Goal: Task Accomplishment & Management: Complete application form

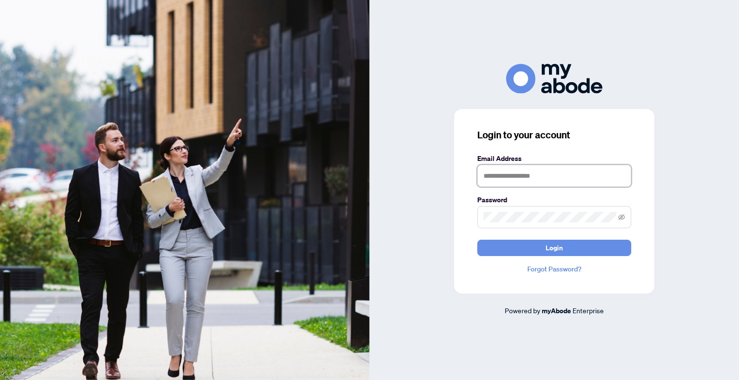
click at [531, 176] on input "text" at bounding box center [554, 176] width 154 height 22
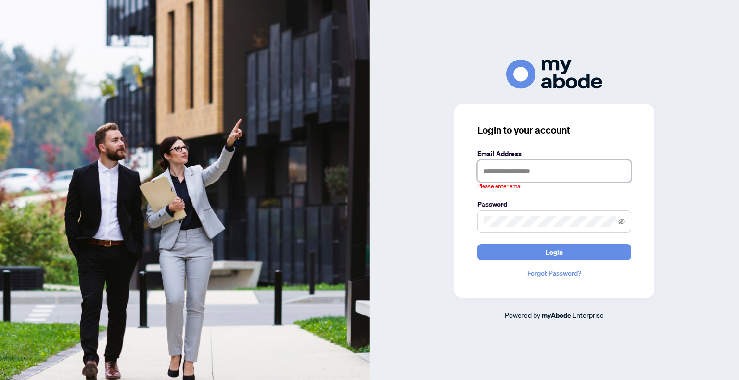
type input "**********"
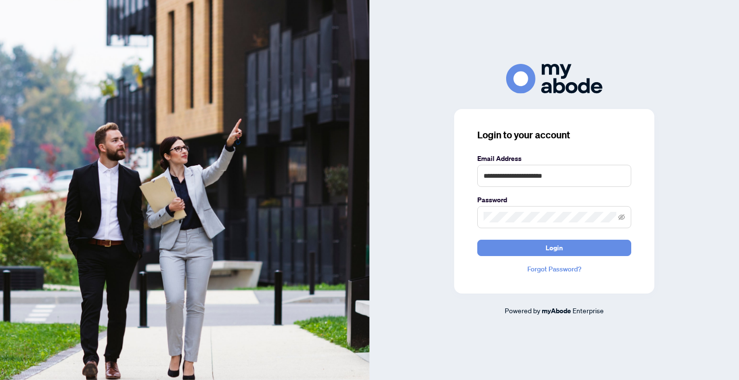
click at [539, 239] on form "**********" at bounding box center [554, 204] width 154 height 103
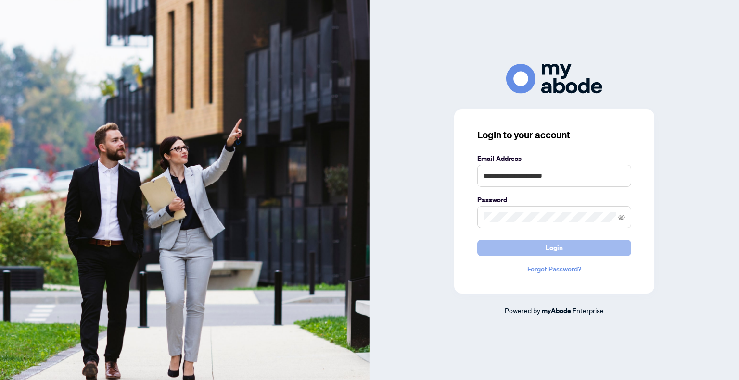
click at [542, 255] on button "Login" at bounding box center [554, 248] width 154 height 16
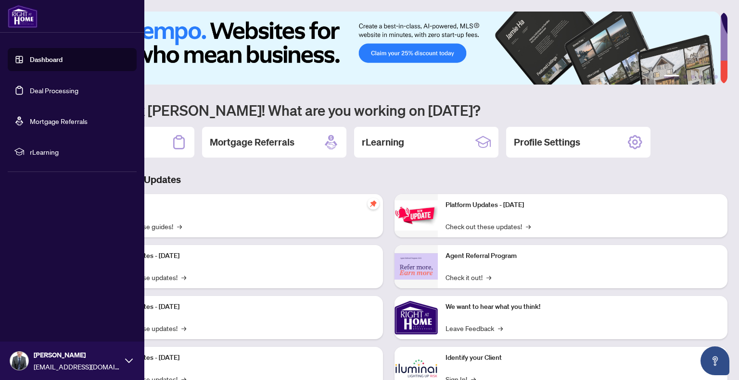
click at [49, 64] on link "Dashboard" at bounding box center [46, 59] width 33 height 9
click at [63, 60] on link "Dashboard" at bounding box center [46, 59] width 33 height 9
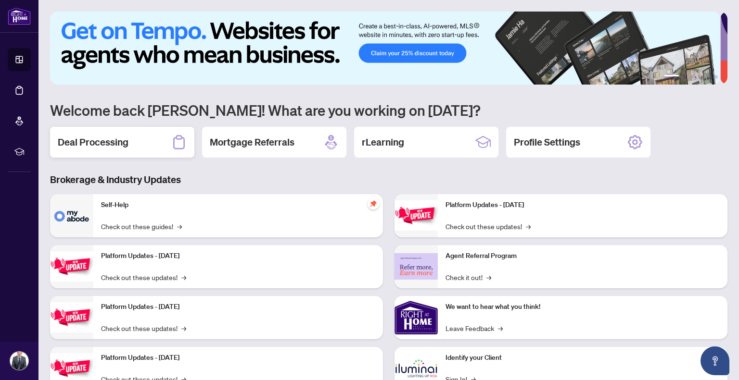
click at [113, 144] on h2 "Deal Processing" at bounding box center [93, 142] width 71 height 13
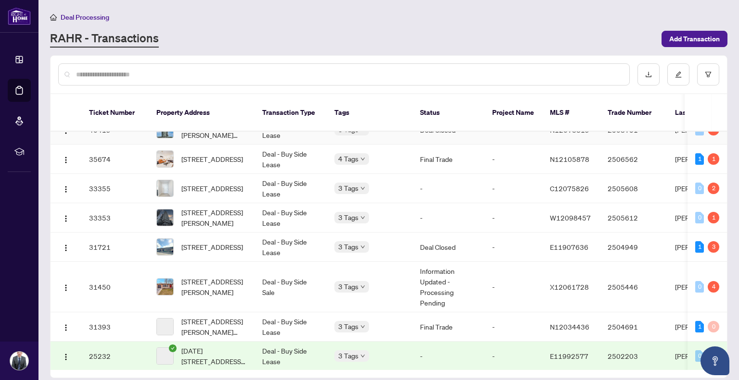
scroll to position [352, 0]
click at [214, 276] on span "[STREET_ADDRESS][PERSON_NAME]" at bounding box center [213, 286] width 65 height 21
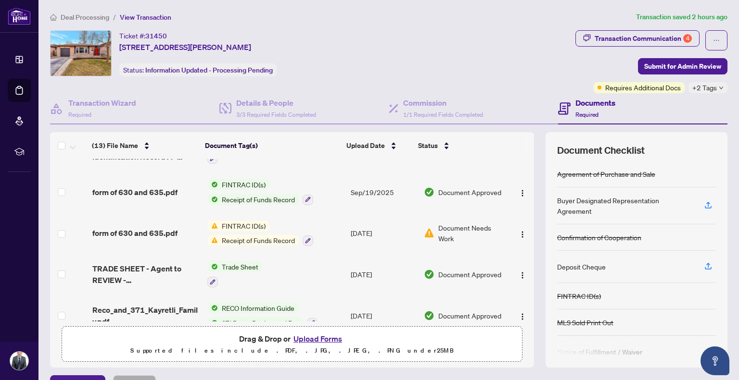
scroll to position [32, 0]
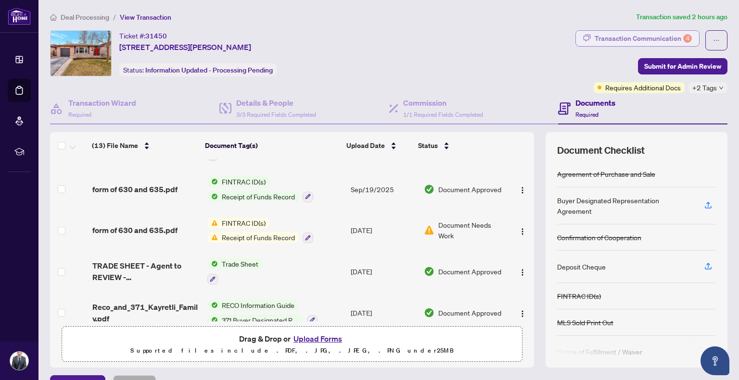
click at [674, 41] on div "Transaction Communication 4" at bounding box center [642, 38] width 97 height 15
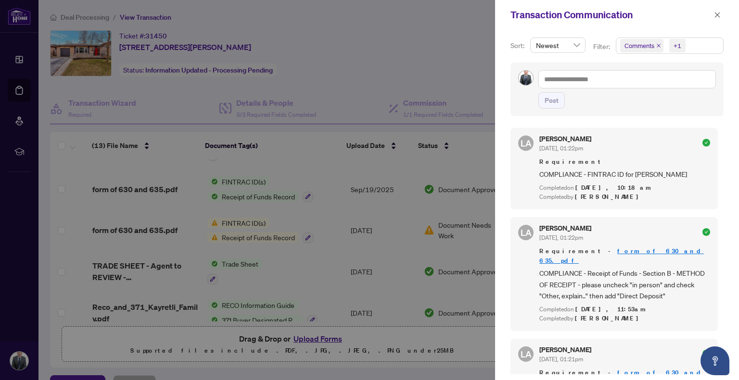
click at [658, 46] on icon "close" at bounding box center [658, 45] width 5 height 5
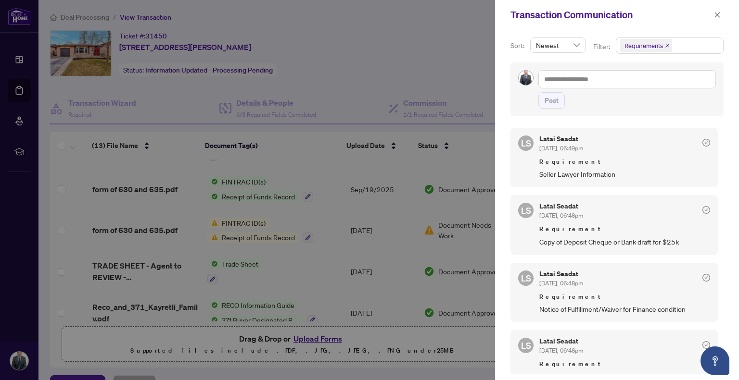
click at [571, 47] on span "Newest" at bounding box center [558, 45] width 44 height 14
click at [548, 78] on div "Oldest" at bounding box center [557, 80] width 39 height 11
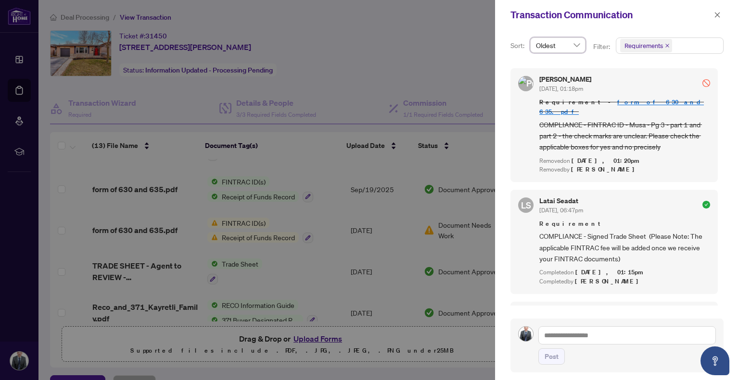
scroll to position [1375, 0]
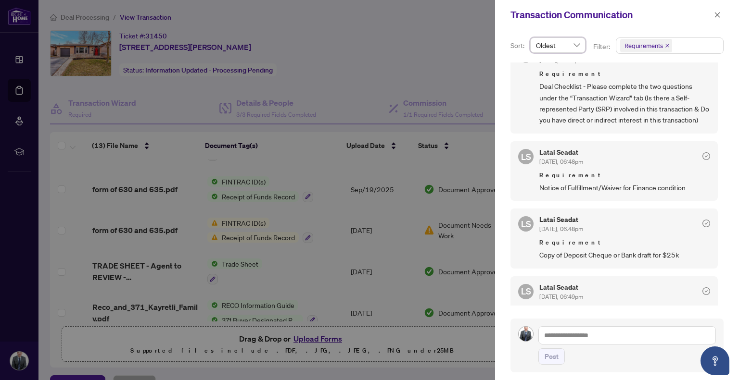
click at [577, 47] on span "Oldest" at bounding box center [558, 45] width 44 height 14
click at [564, 63] on div "Newest" at bounding box center [557, 64] width 39 height 11
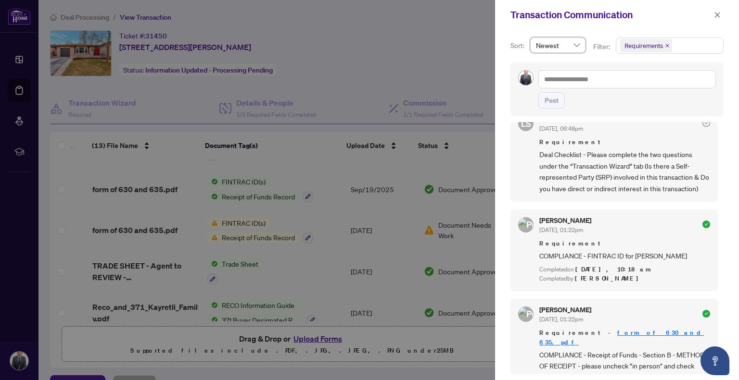
scroll to position [0, 0]
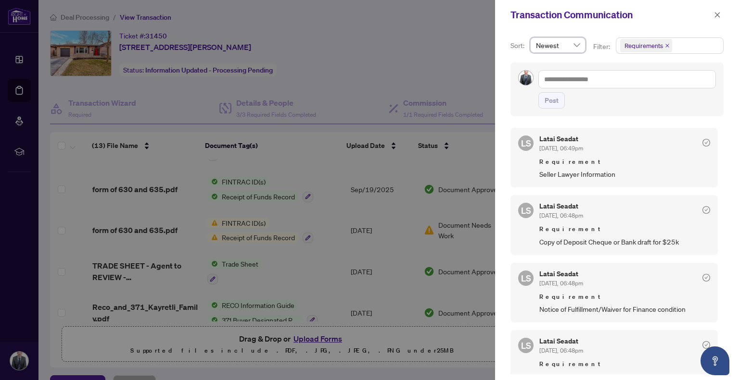
click at [665, 46] on icon "close" at bounding box center [667, 46] width 4 height 4
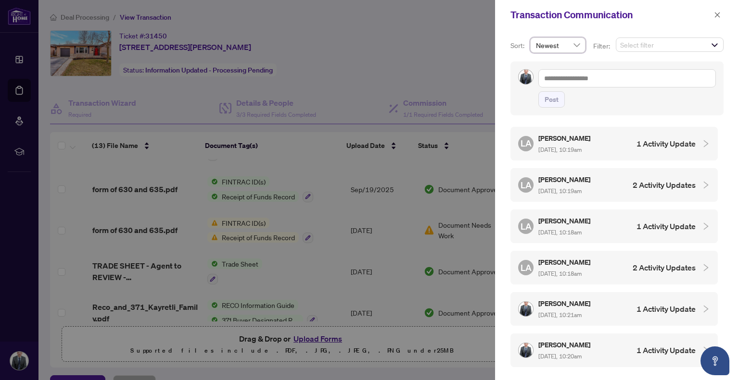
click at [646, 142] on h4 "1 Activity Update" at bounding box center [665, 144] width 59 height 12
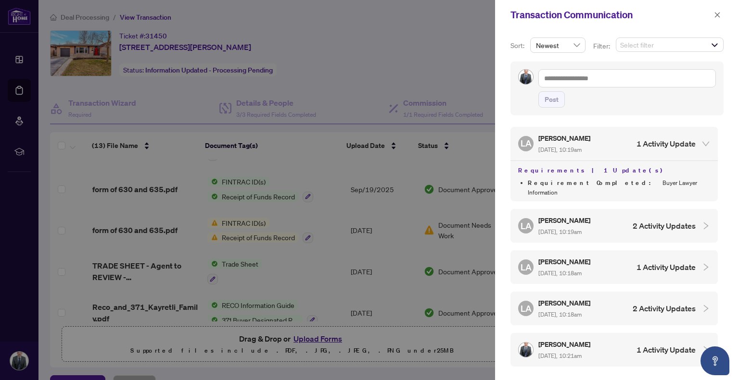
click at [537, 170] on h4 "Requirements | 1 Update(s)" at bounding box center [614, 171] width 192 height 12
click at [289, 146] on div at bounding box center [369, 190] width 739 height 380
click at [716, 15] on icon "close" at bounding box center [717, 15] width 7 height 7
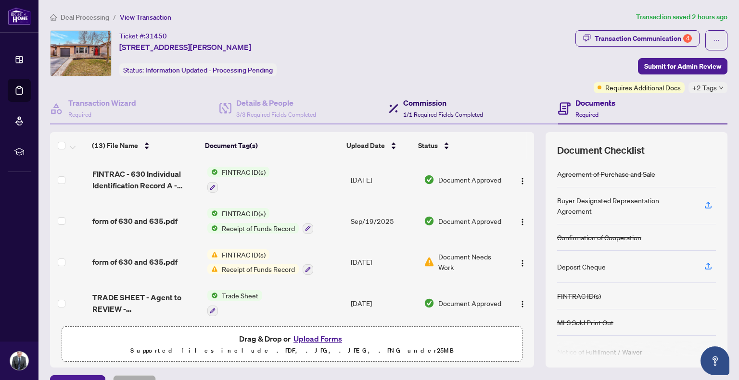
click at [432, 111] on span "1/1 Required Fields Completed" at bounding box center [443, 114] width 80 height 7
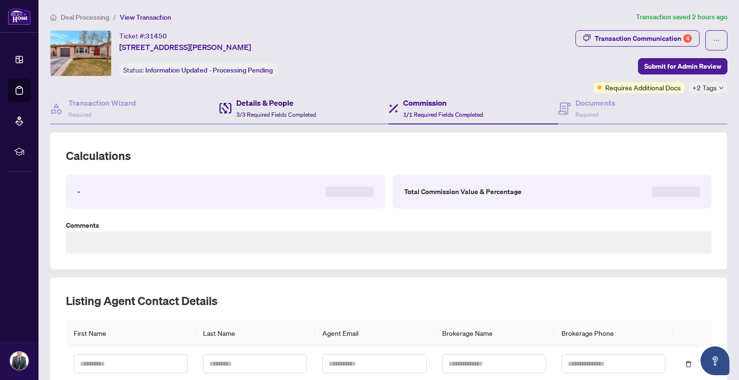
click at [277, 111] on span "3/3 Required Fields Completed" at bounding box center [276, 114] width 80 height 7
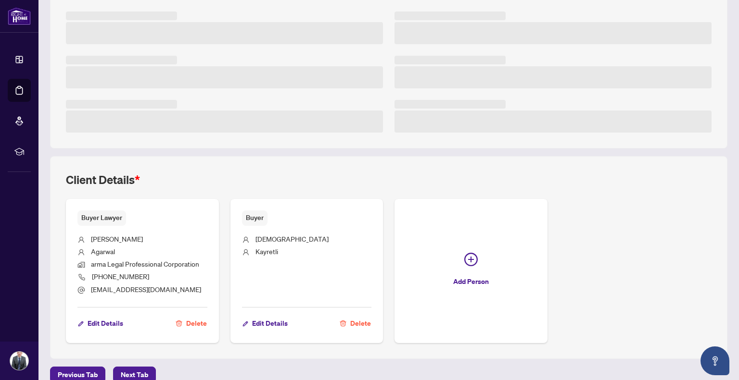
scroll to position [220, 0]
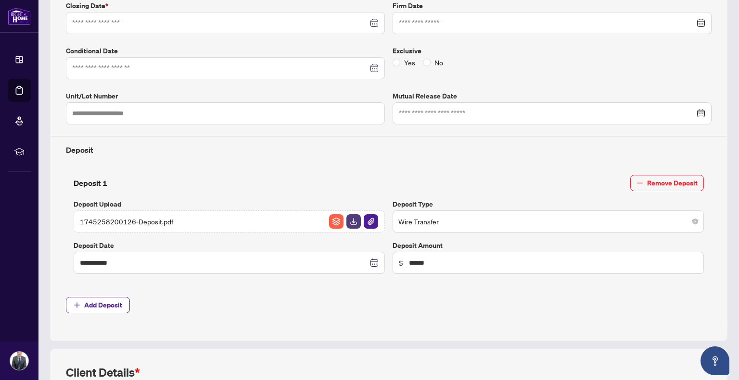
type input "**********"
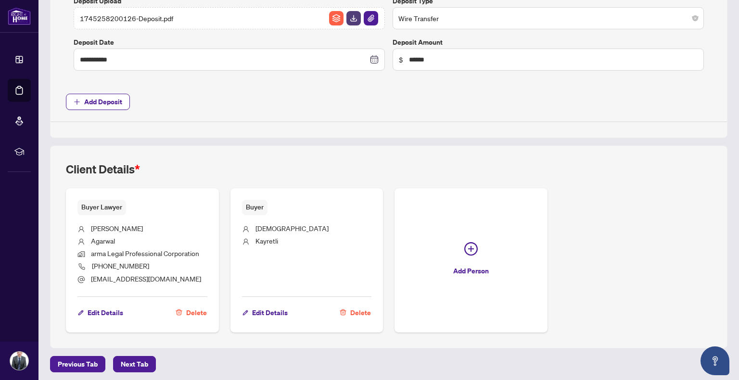
scroll to position [423, 0]
click at [99, 305] on span "Edit Details" at bounding box center [106, 312] width 36 height 15
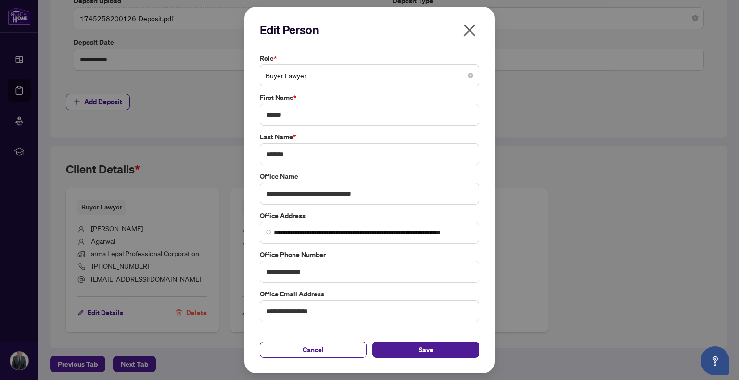
click at [258, 194] on div "**********" at bounding box center [369, 188] width 225 height 34
click at [264, 194] on input "**********" at bounding box center [369, 194] width 219 height 22
type input "**********"
click at [430, 352] on span "Save" at bounding box center [425, 349] width 15 height 15
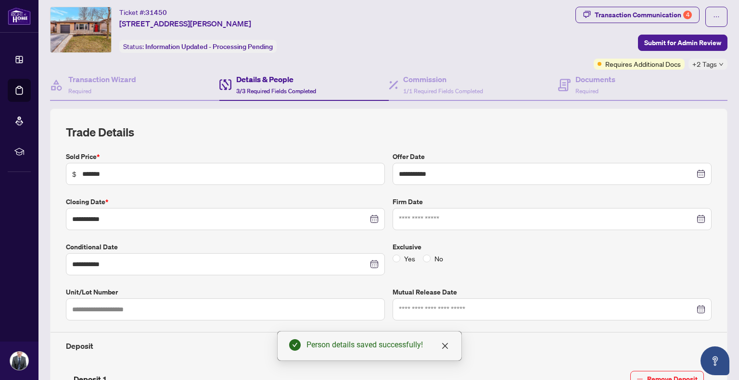
scroll to position [0, 0]
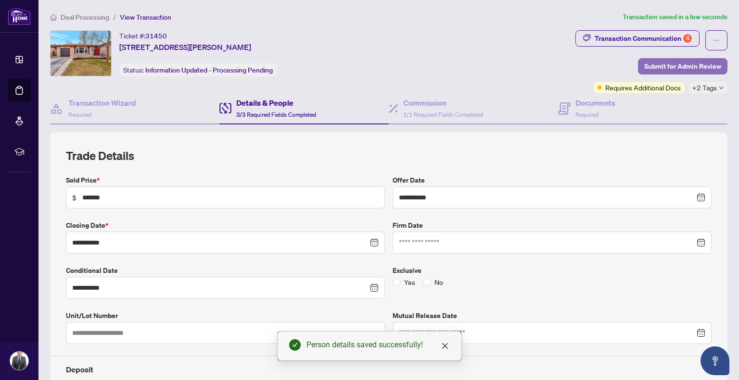
click at [673, 62] on span "Submit for Admin Review" at bounding box center [682, 66] width 77 height 15
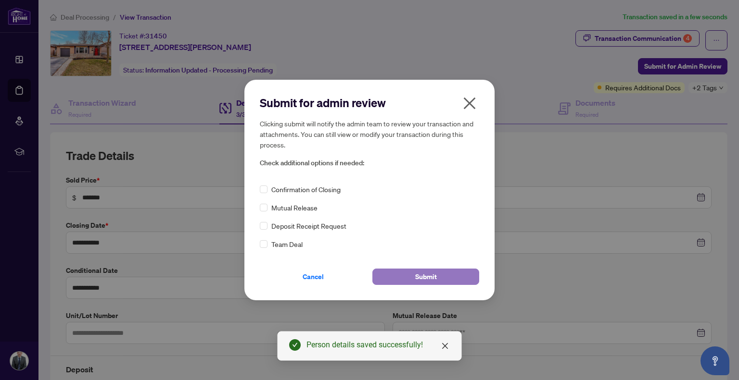
click at [434, 272] on span "Submit" at bounding box center [426, 276] width 22 height 15
